Goal: Task Accomplishment & Management: Manage account settings

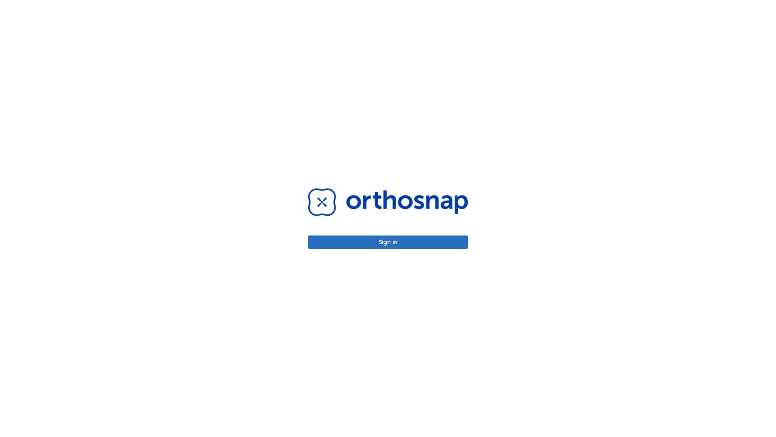
click at [388, 242] on button "Sign in" at bounding box center [388, 241] width 160 height 13
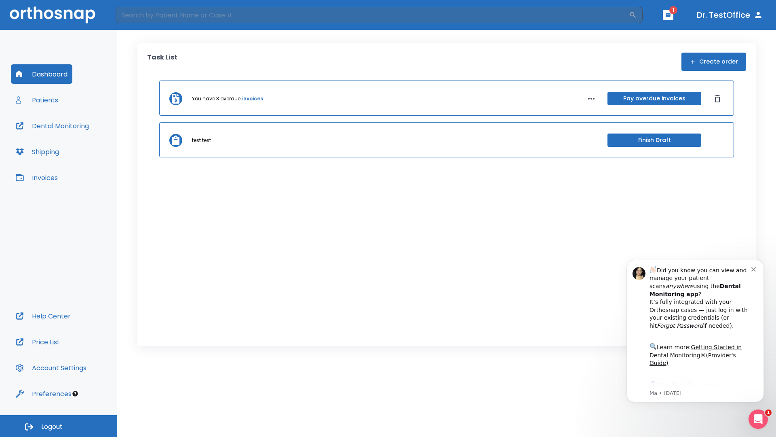
click at [59, 426] on span "Logout" at bounding box center [51, 426] width 21 height 9
